Goal: Task Accomplishment & Management: Manage account settings

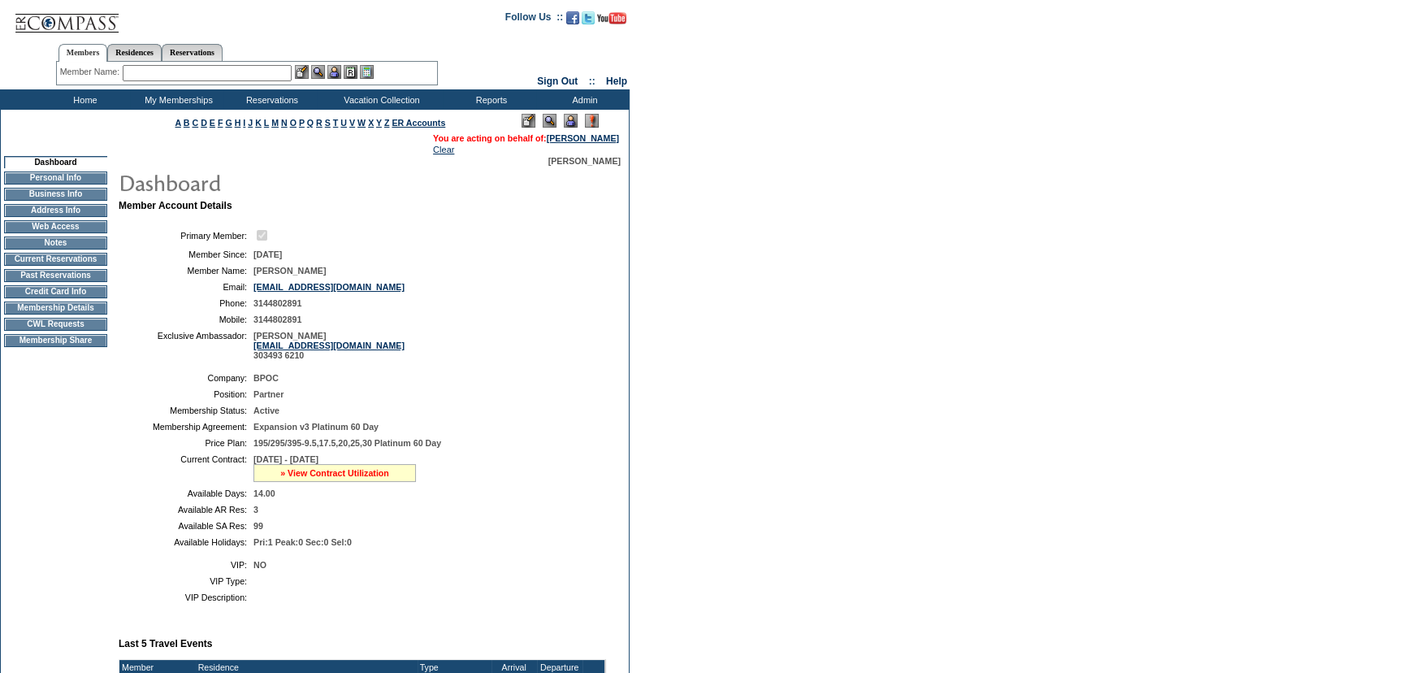
click at [370, 472] on link "» View Contract Utilization" at bounding box center [334, 473] width 109 height 10
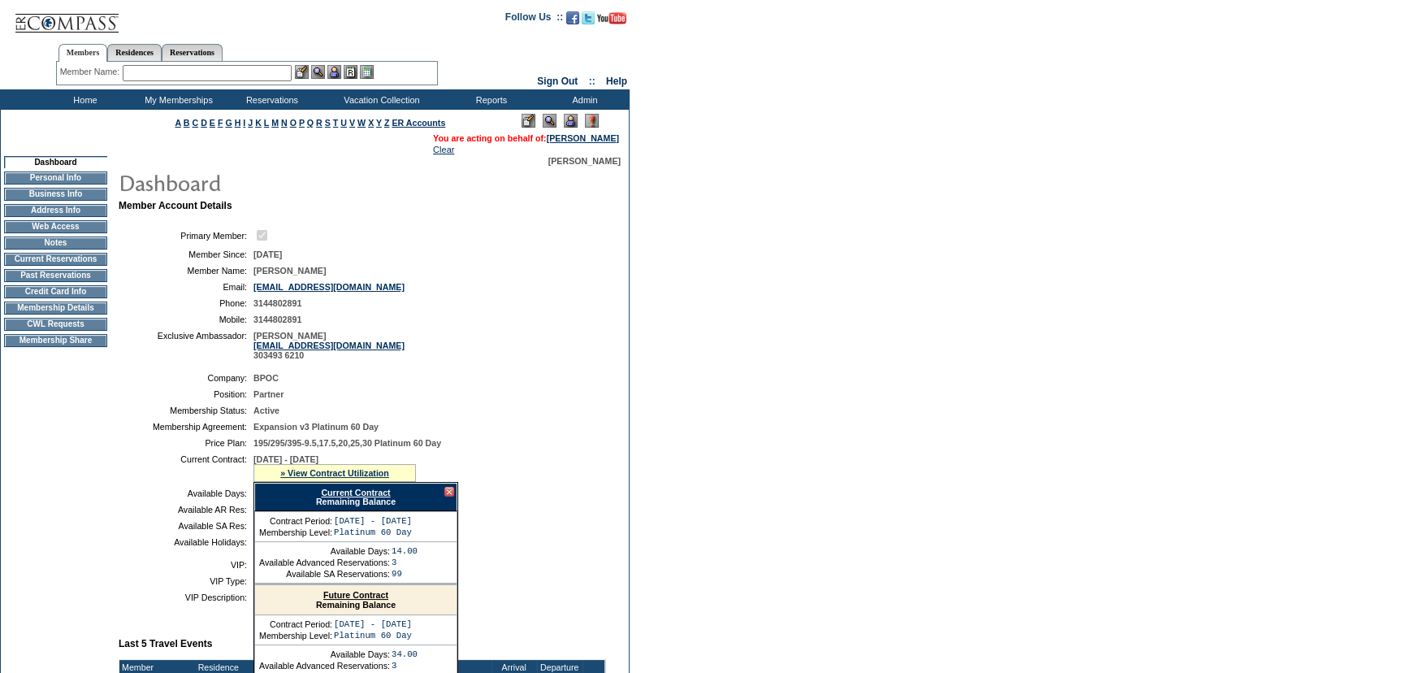
click at [376, 496] on link "Current Contract" at bounding box center [355, 492] width 69 height 10
click at [1141, 98] on div "Search Availability Browse Calendars Cancellation Wish List Make a Reservation …" at bounding box center [703, 99] width 1407 height 20
click at [216, 73] on input "text" at bounding box center [207, 73] width 169 height 16
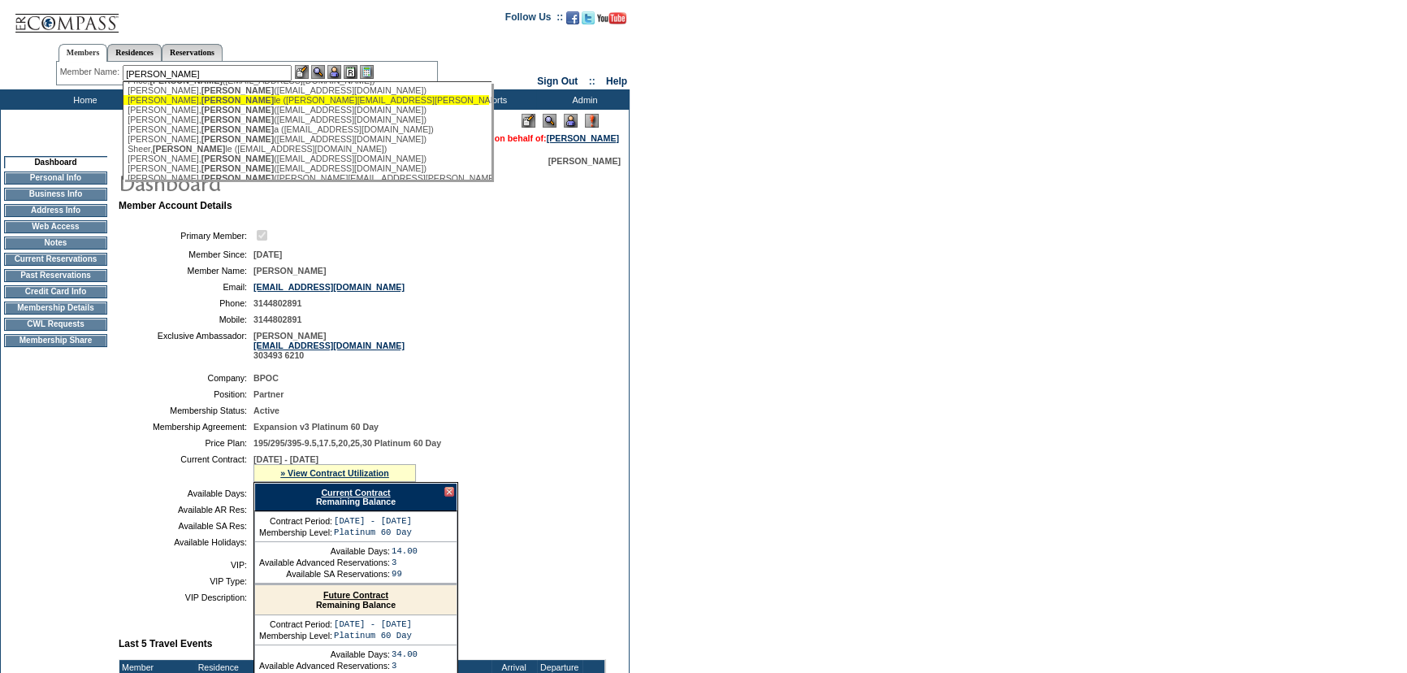
scroll to position [443, 0]
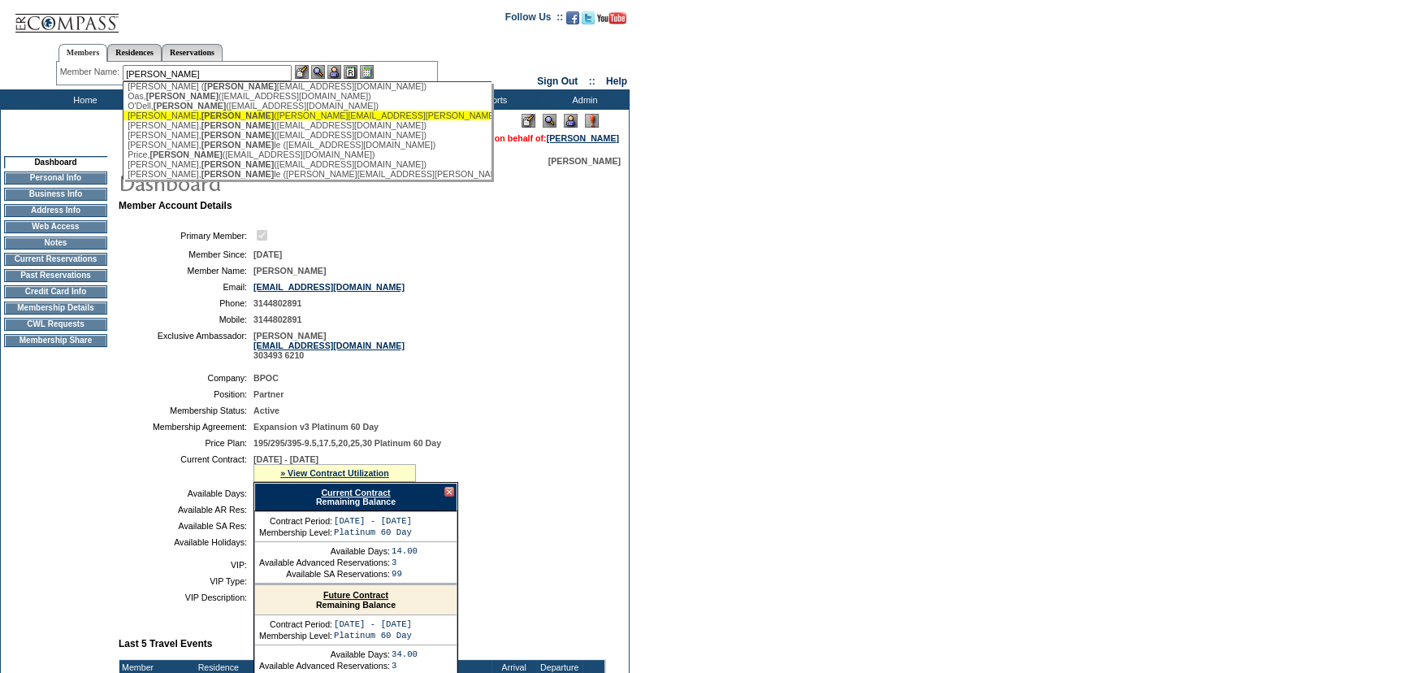
click at [220, 120] on div "[PERSON_NAME] ([PERSON_NAME][EMAIL_ADDRESS][PERSON_NAME][DOMAIN_NAME])" at bounding box center [306, 115] width 357 height 10
type input "[PERSON_NAME] ([PERSON_NAME][EMAIL_ADDRESS][PERSON_NAME][DOMAIN_NAME])"
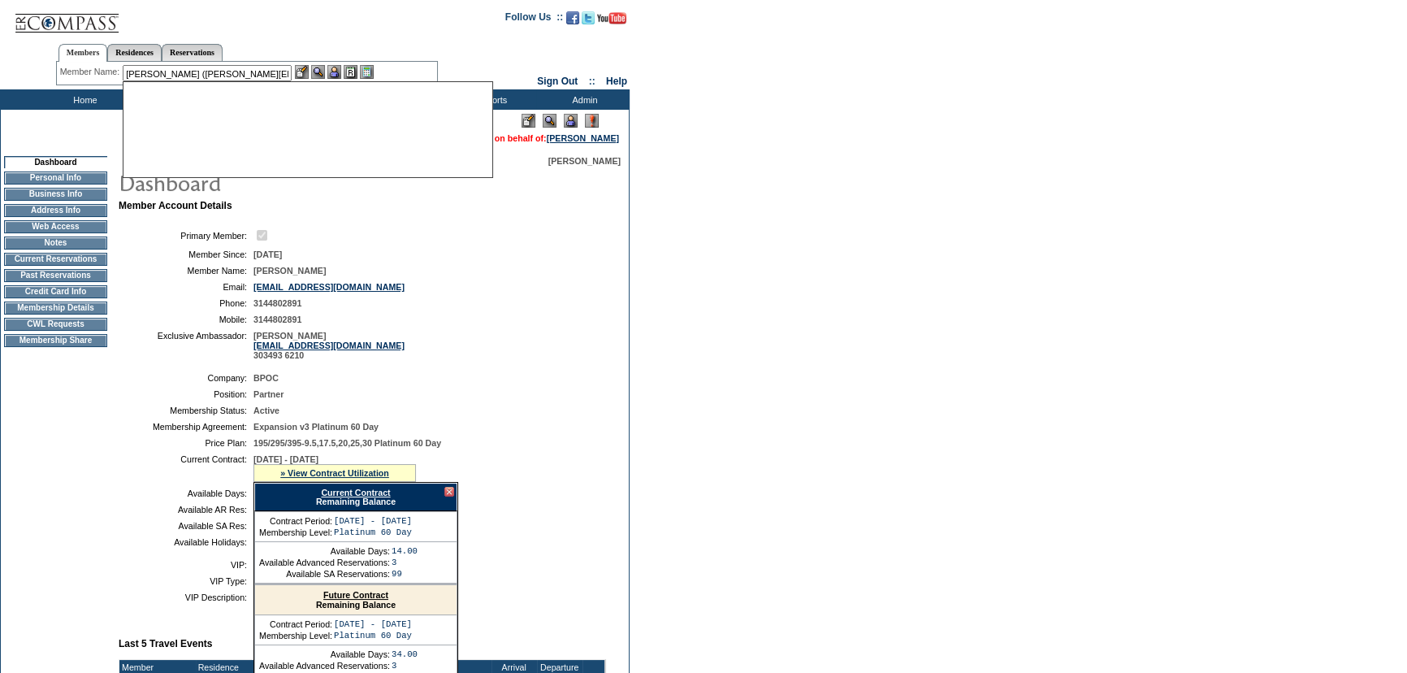
scroll to position [0, 0]
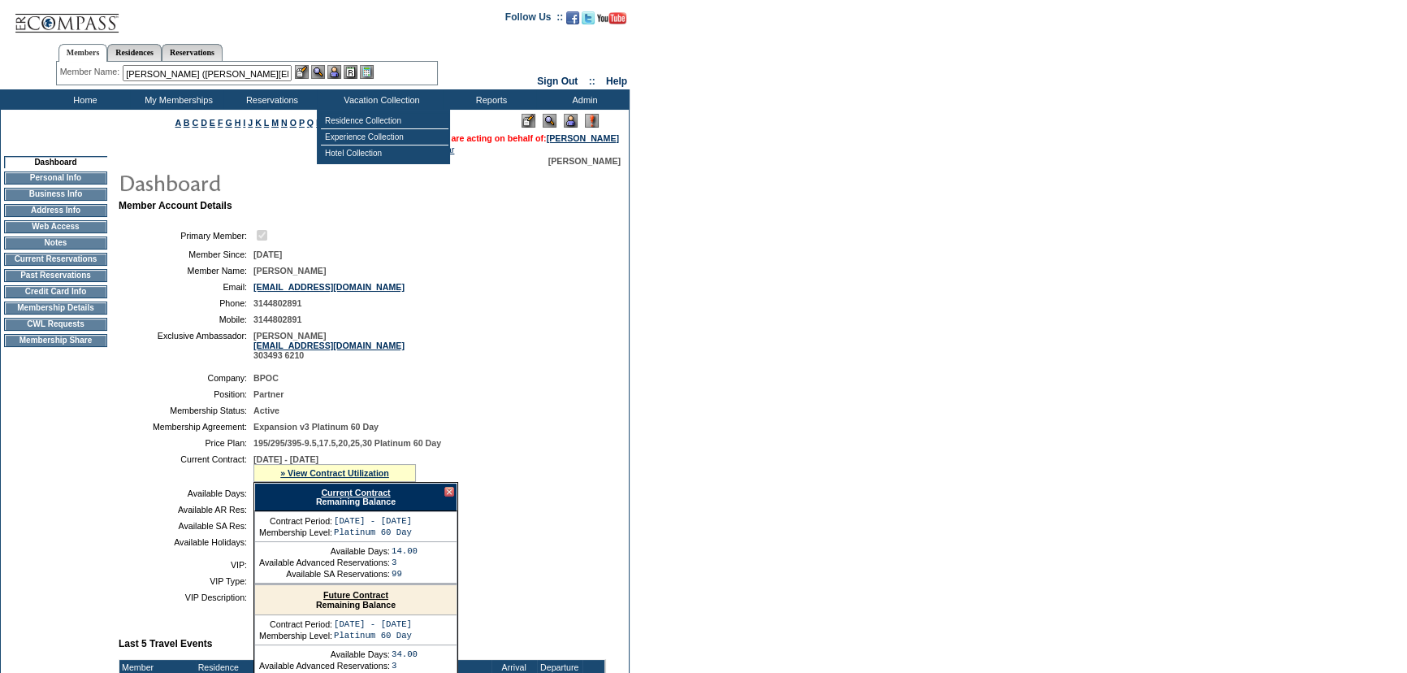
click at [338, 73] on img at bounding box center [334, 72] width 14 height 14
click at [325, 73] on img at bounding box center [318, 72] width 14 height 14
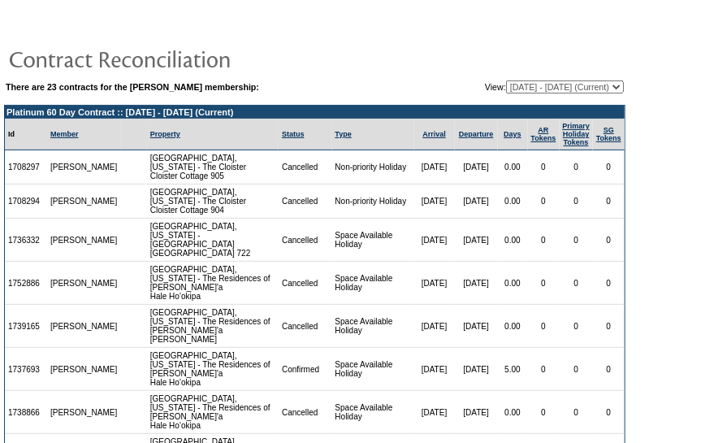
click at [660, 224] on form "There are 23 contracts for the [PERSON_NAME] membership: View: [DATE] - [DATE] …" at bounding box center [363, 334] width 727 height 668
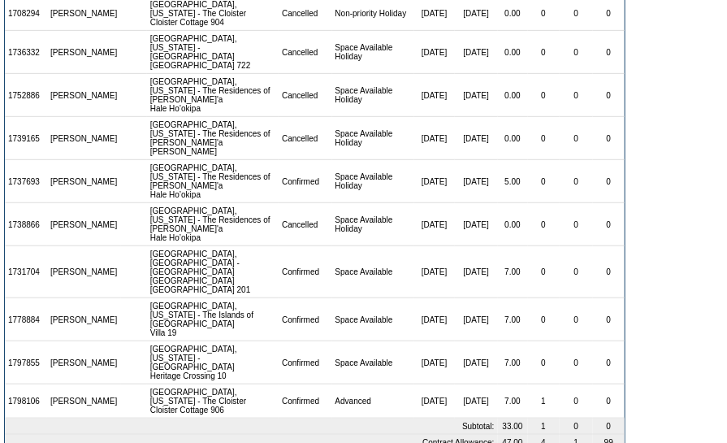
scroll to position [189, 0]
